Goal: Find specific page/section: Locate item on page

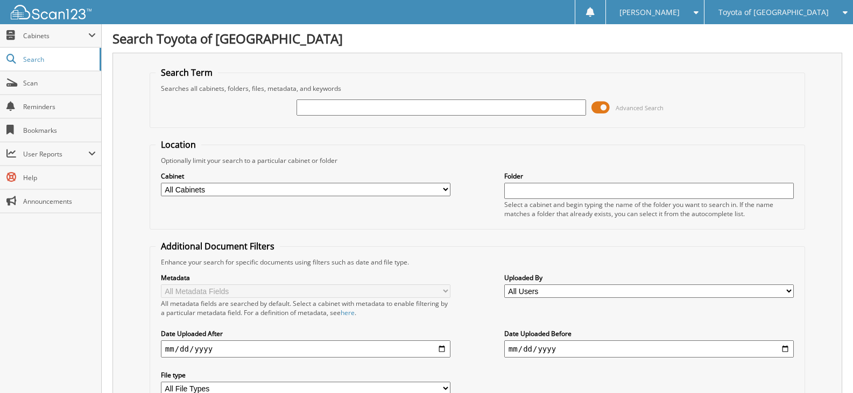
click at [395, 109] on input "text" at bounding box center [442, 108] width 290 height 16
type input "K5110"
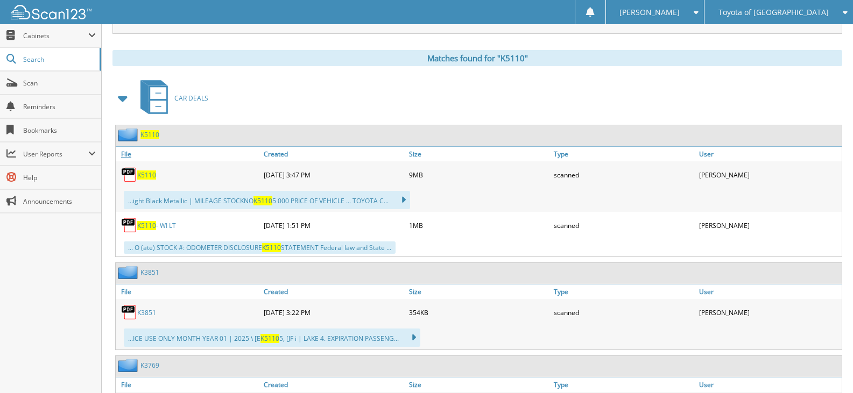
scroll to position [484, 0]
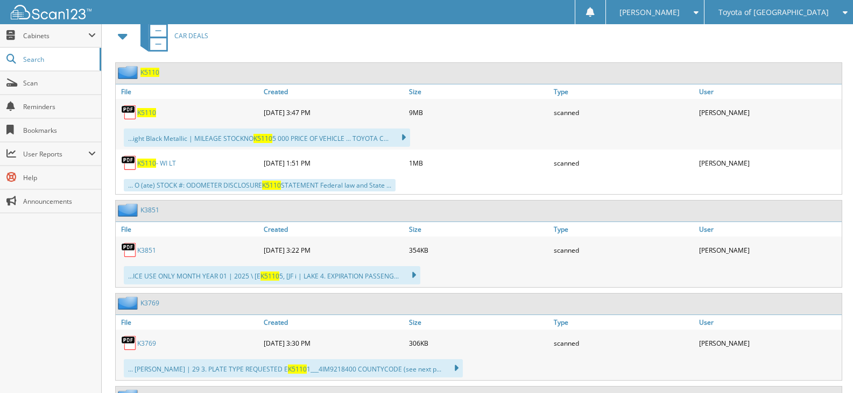
click at [157, 166] on link "K5110 - WI LT" at bounding box center [156, 163] width 39 height 9
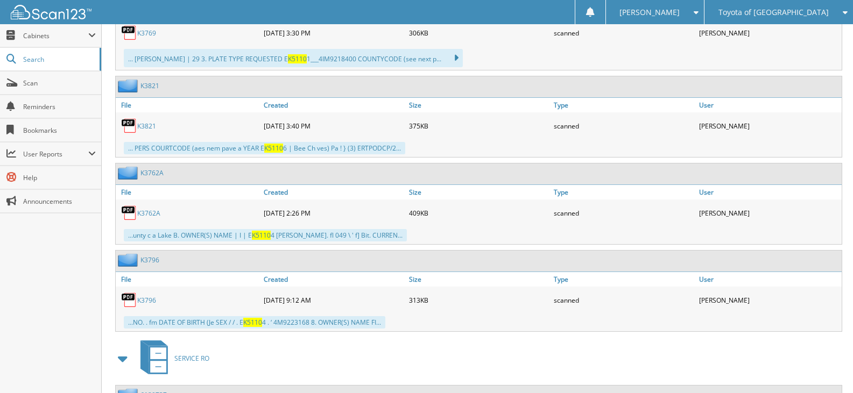
scroll to position [902, 0]
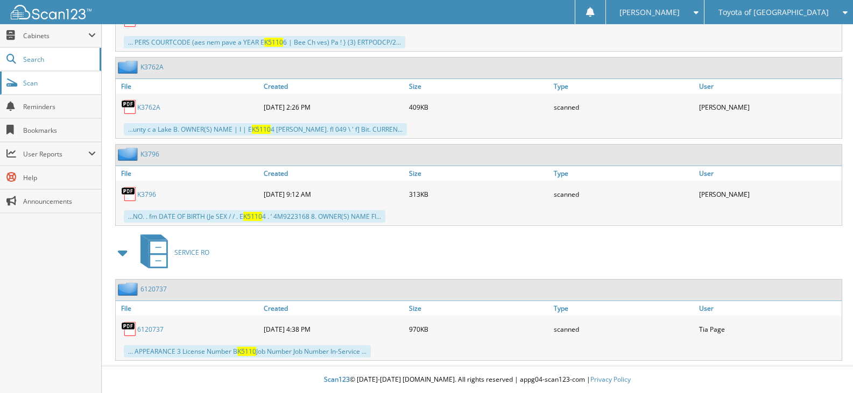
click at [51, 88] on link "Scan" at bounding box center [50, 83] width 101 height 23
